Goal: Information Seeking & Learning: Learn about a topic

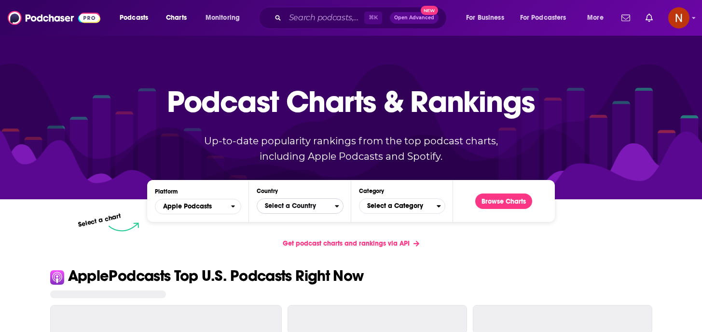
click at [294, 203] on span "Select a Country" at bounding box center [295, 206] width 77 height 16
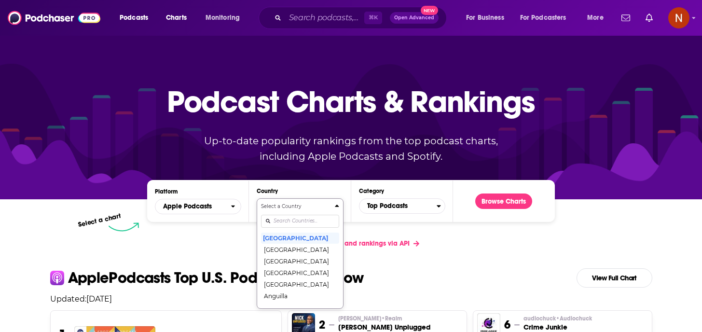
click at [288, 221] on input "Countries" at bounding box center [300, 221] width 78 height 13
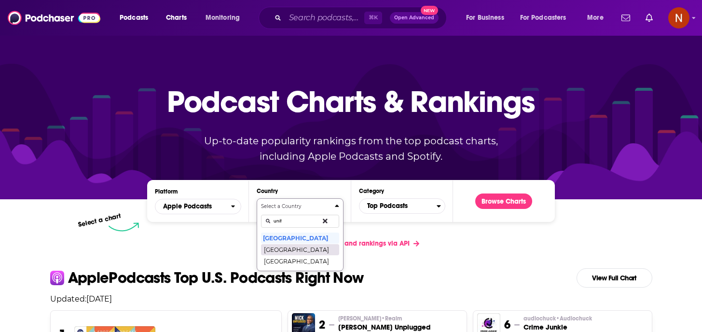
type input "unit"
click at [298, 246] on button "[GEOGRAPHIC_DATA]" at bounding box center [300, 250] width 78 height 12
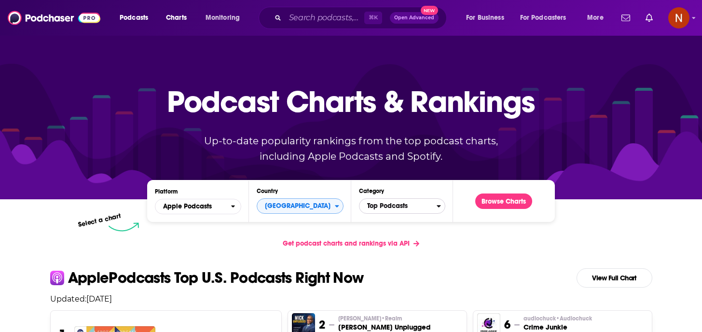
click at [384, 210] on span "Top Podcasts" at bounding box center [397, 206] width 77 height 16
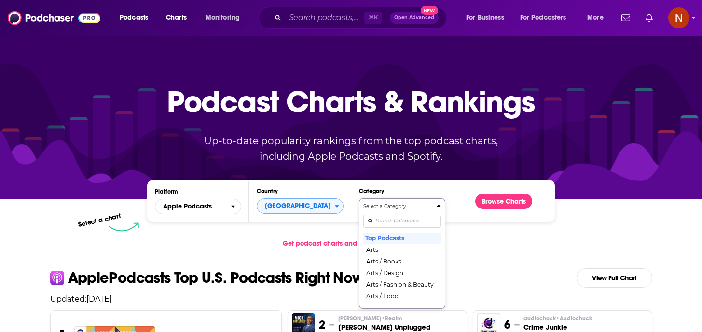
click at [383, 220] on div "Select a Category Top Podcasts Arts Arts / Books Arts / Design Arts / Fashion &…" at bounding box center [402, 254] width 78 height 102
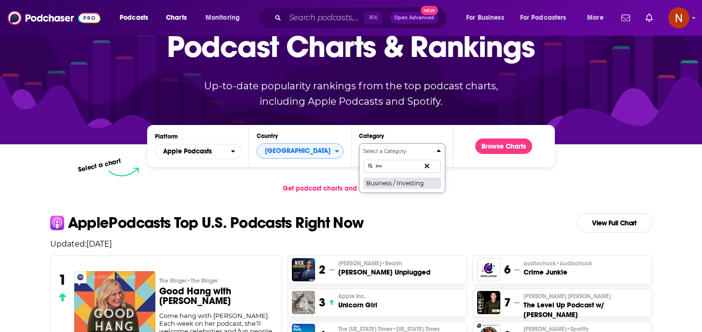
type input "inv"
click at [399, 186] on button "Business / Investing" at bounding box center [402, 183] width 78 height 12
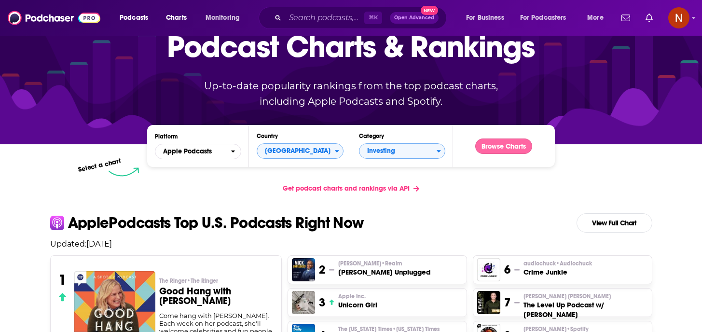
click at [512, 146] on button "Browse Charts" at bounding box center [503, 145] width 57 height 15
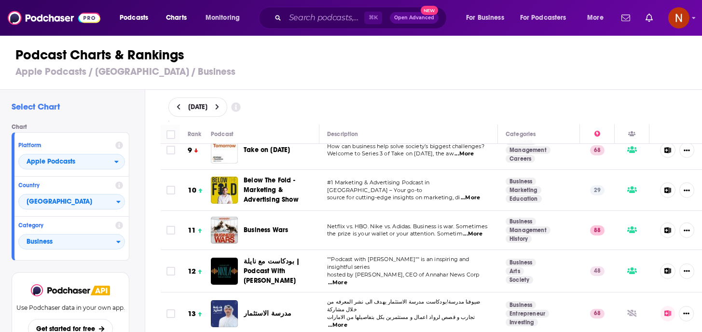
scroll to position [339, 0]
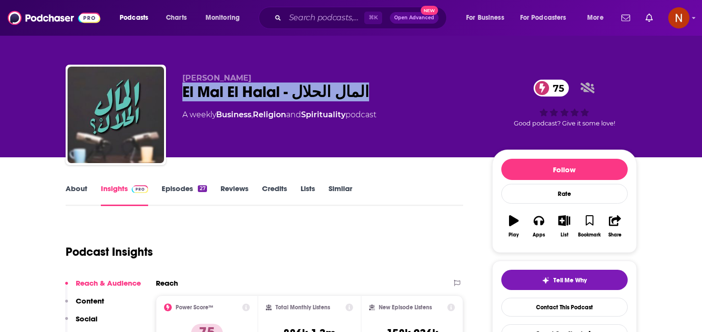
drag, startPoint x: 360, startPoint y: 94, endPoint x: 175, endPoint y: 102, distance: 185.3
click at [175, 102] on div "Mohamed Aboulnaga El Mal El Halal - المال الحلال 75 A weekly Business , Religio…" at bounding box center [351, 117] width 571 height 104
copy h2 "El Mal El Halal - المال الحلال"
click at [82, 186] on link "About" at bounding box center [77, 195] width 22 height 22
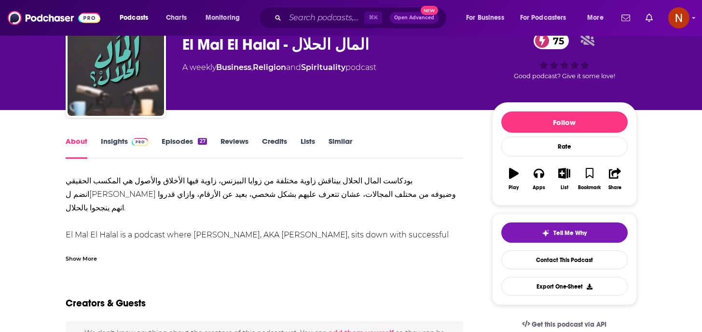
scroll to position [52, 0]
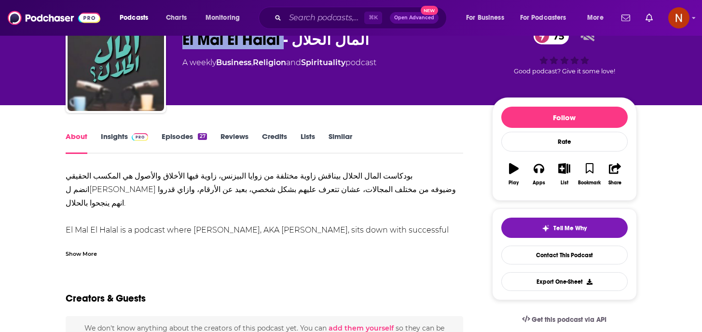
drag, startPoint x: 283, startPoint y: 43, endPoint x: 172, endPoint y: 45, distance: 110.9
click at [172, 45] on div "Mohamed Aboulnaga El Mal El Halal - المال الحلال 75 A weekly Business , Religio…" at bounding box center [351, 65] width 571 height 104
copy h1 "El Mal El Halal"
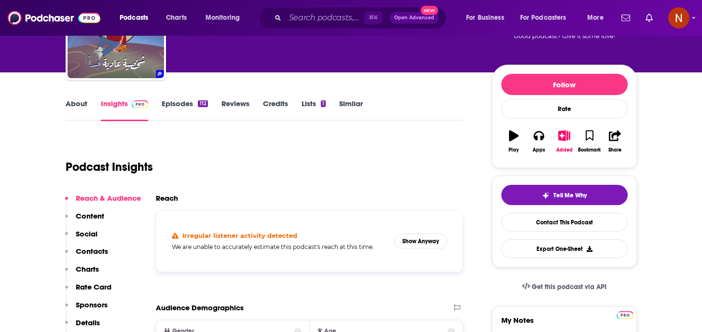
scroll to position [99, 0]
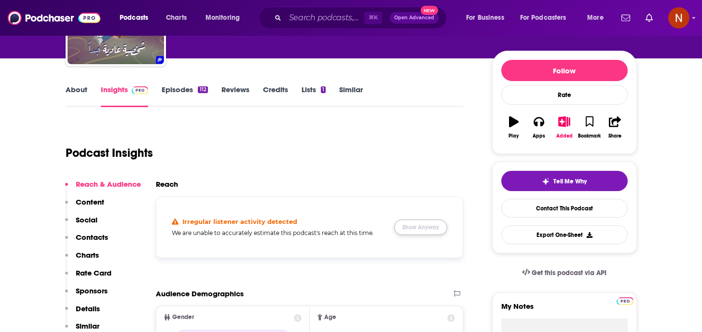
click at [437, 227] on button "Show Anyway" at bounding box center [420, 226] width 53 height 15
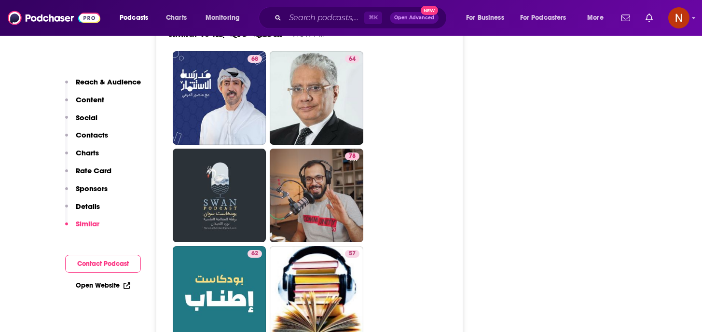
scroll to position [1368, 0]
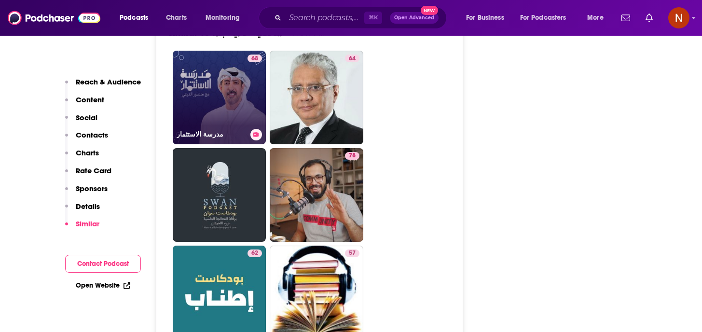
click at [202, 138] on h3 "مدرسة الاستثمار" at bounding box center [212, 134] width 70 height 8
type input "[URL][DOMAIN_NAME]"
